Goal: Information Seeking & Learning: Learn about a topic

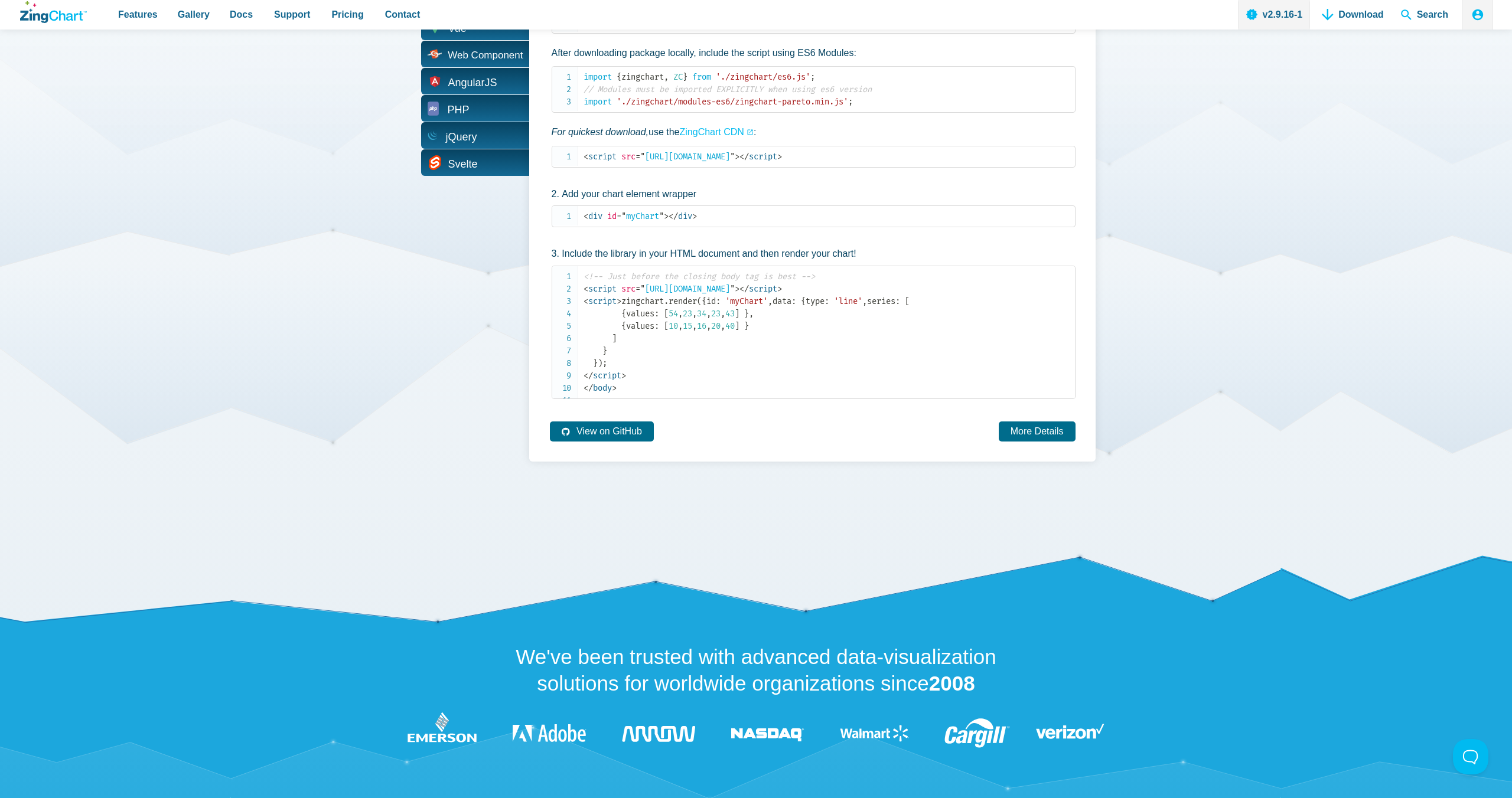
scroll to position [2526, 0]
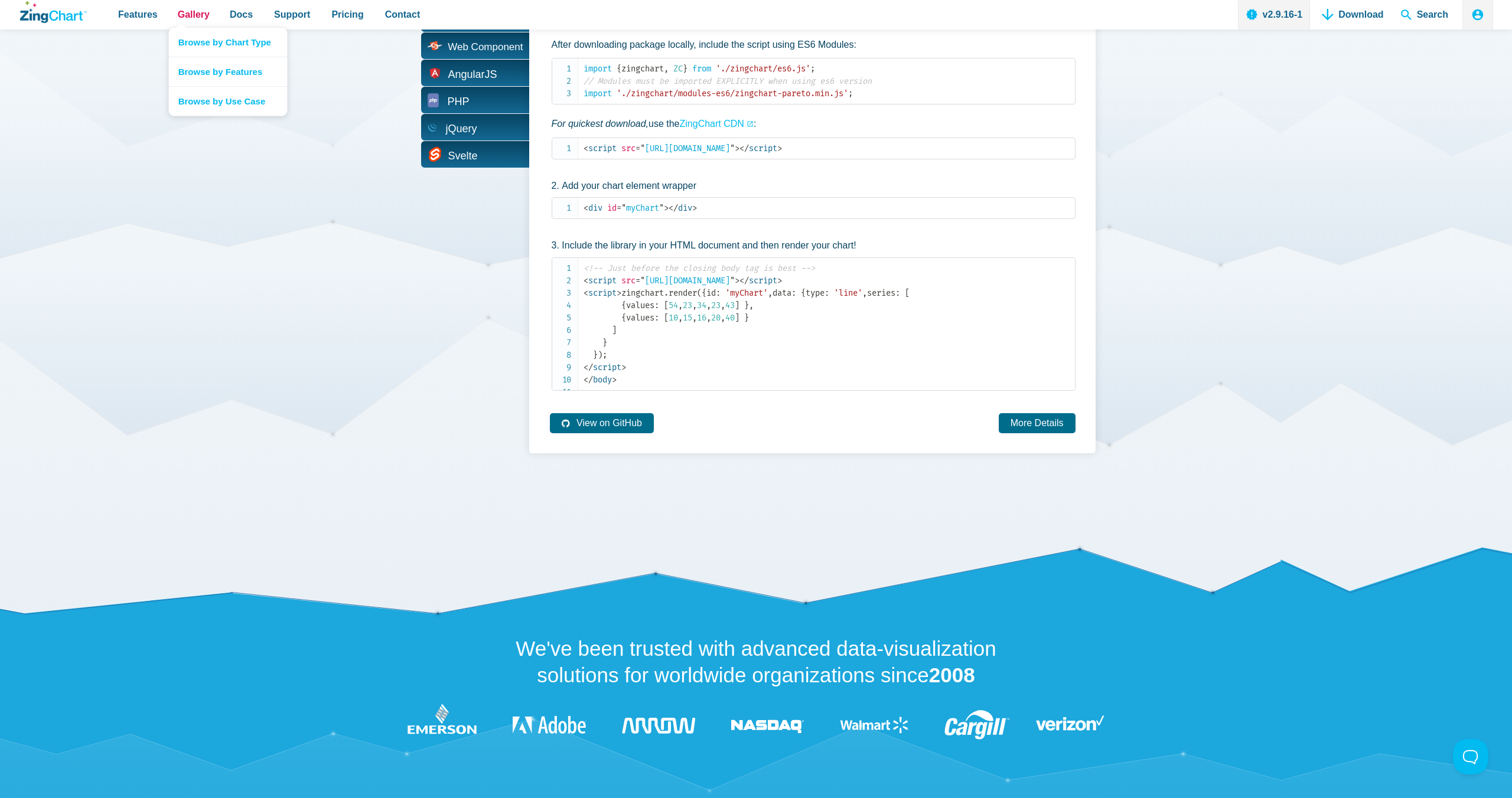
click at [188, 13] on span "Gallery" at bounding box center [194, 14] width 32 height 16
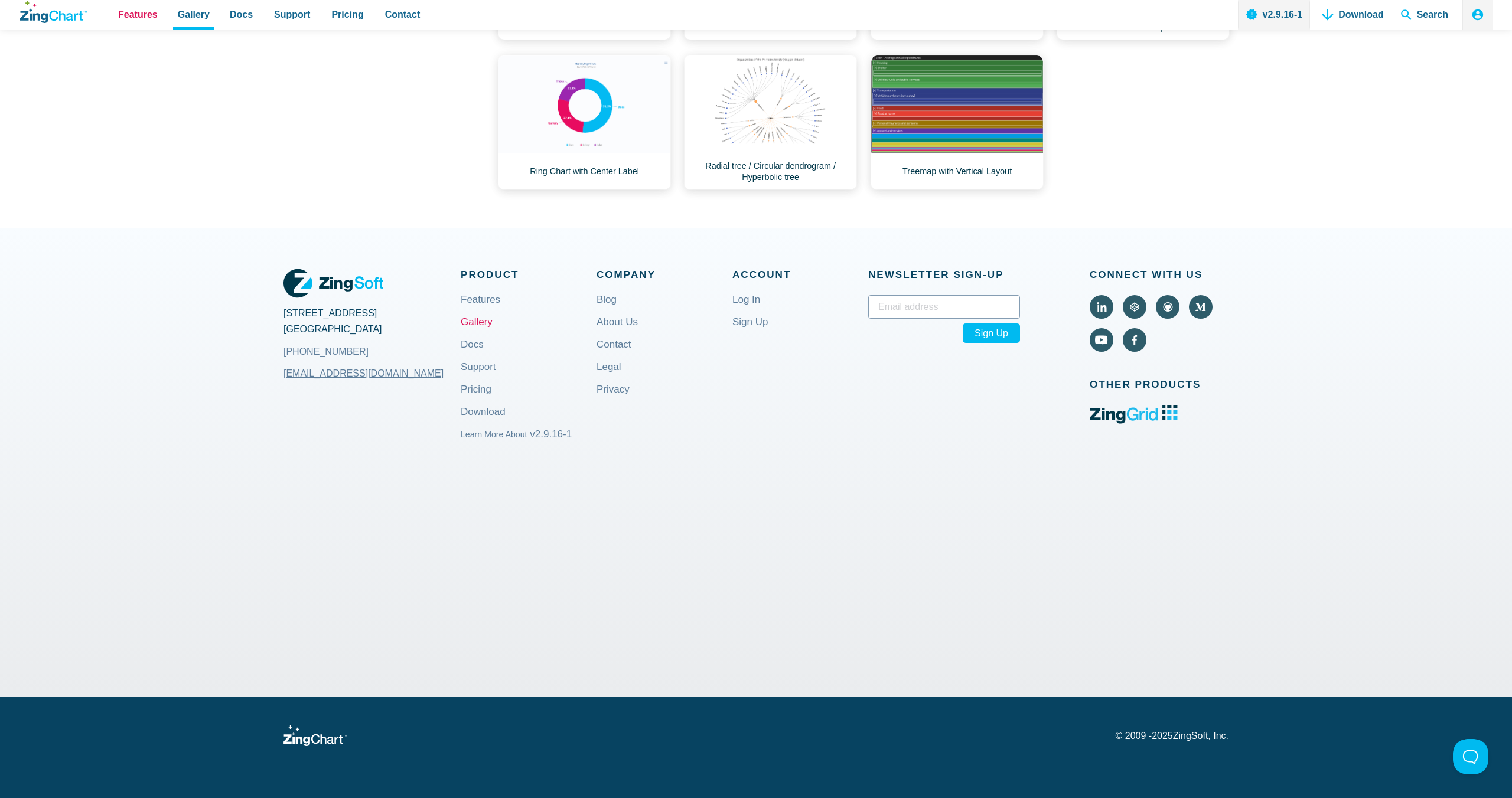
click at [120, 14] on span "Features" at bounding box center [137, 14] width 39 height 16
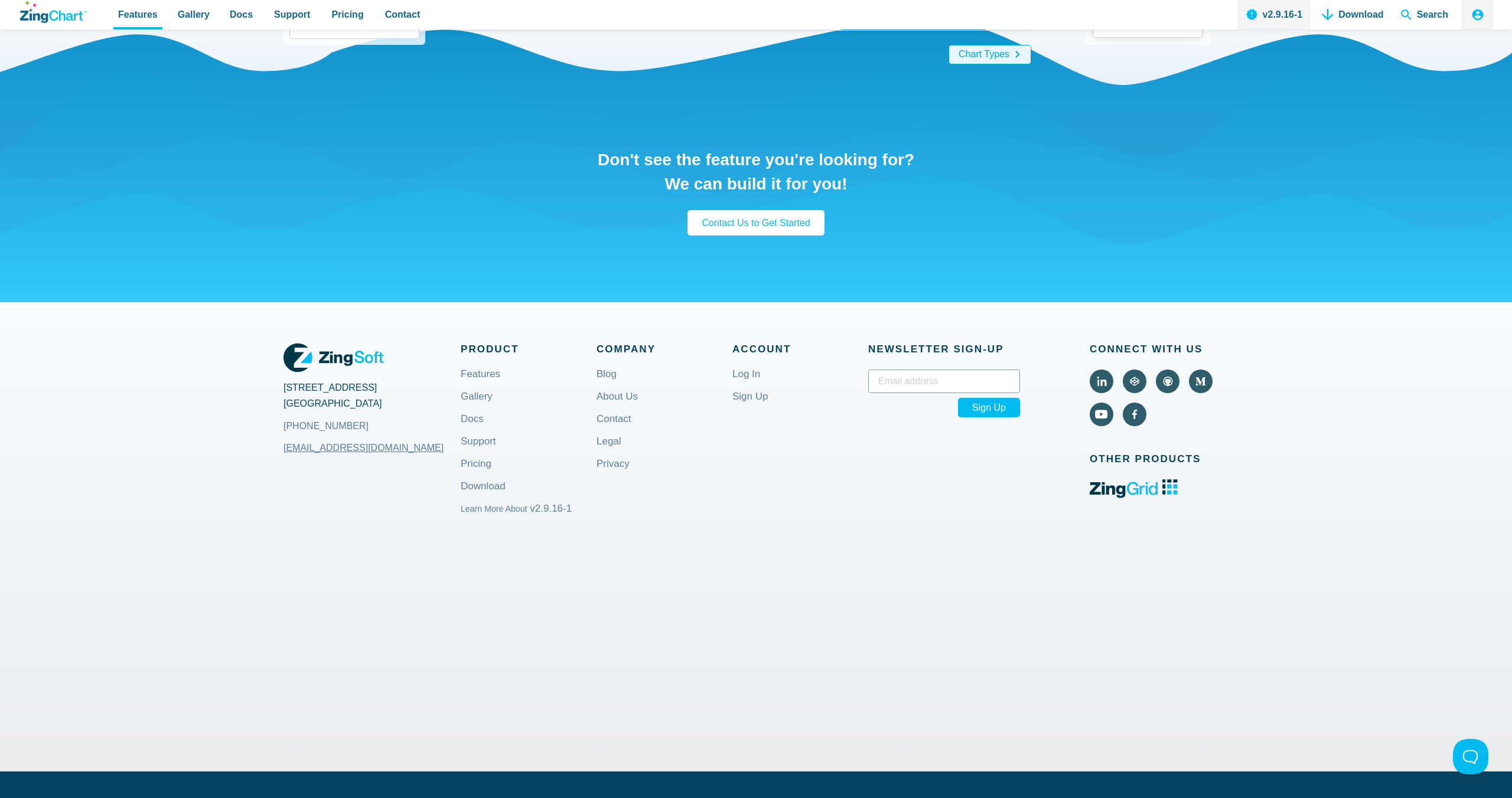
scroll to position [2709, 0]
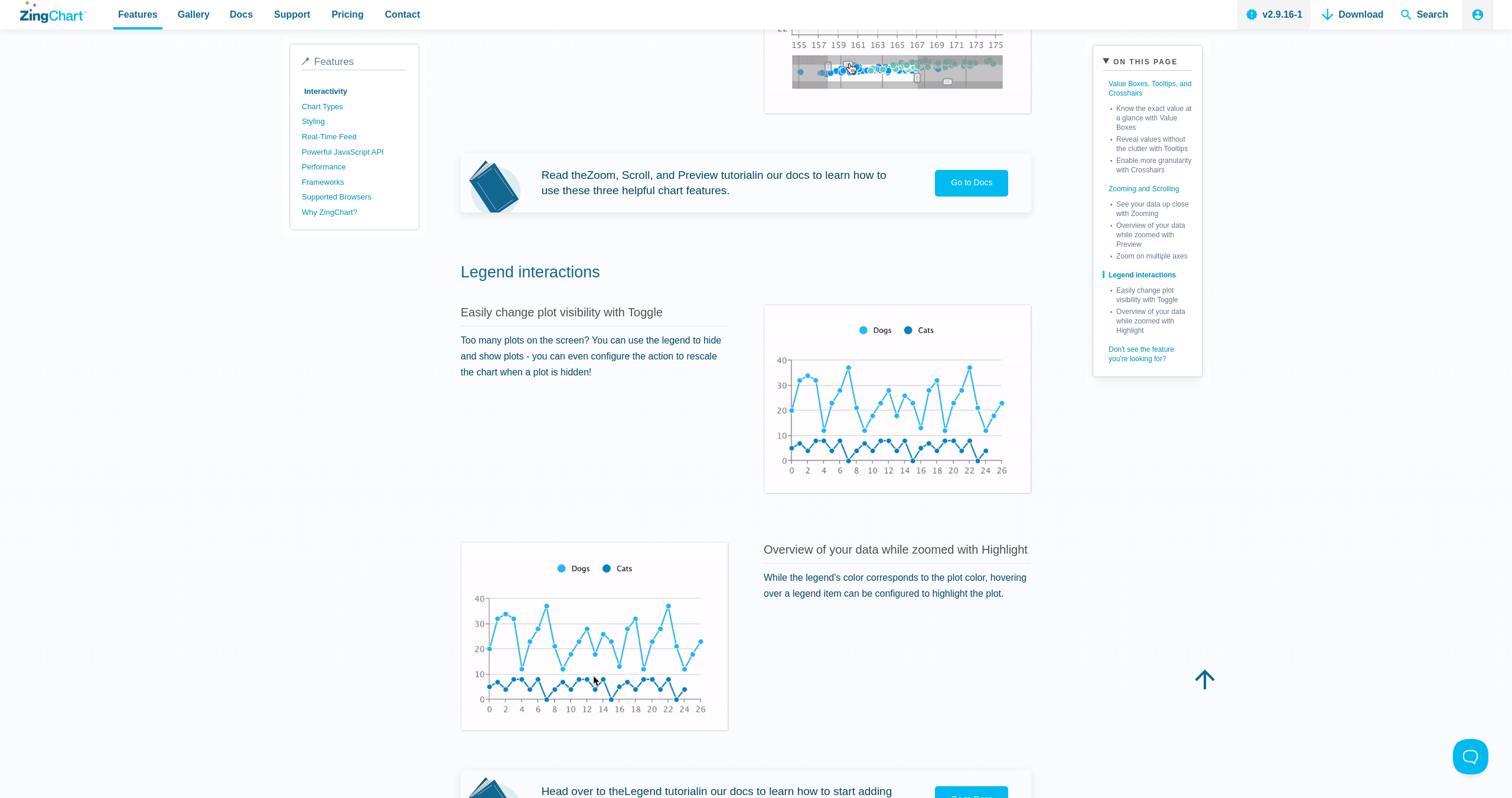
click at [255, 11] on nav "Features Gallery Browse by Chart Type Browse by Features Browse by Use Case Doc…" at bounding box center [269, 14] width 323 height 29
click at [248, 12] on span "Docs" at bounding box center [241, 14] width 23 height 16
